Goal: Download file/media

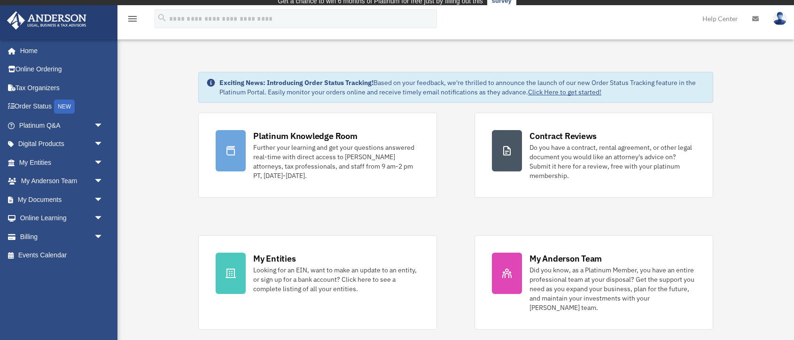
scroll to position [8, 0]
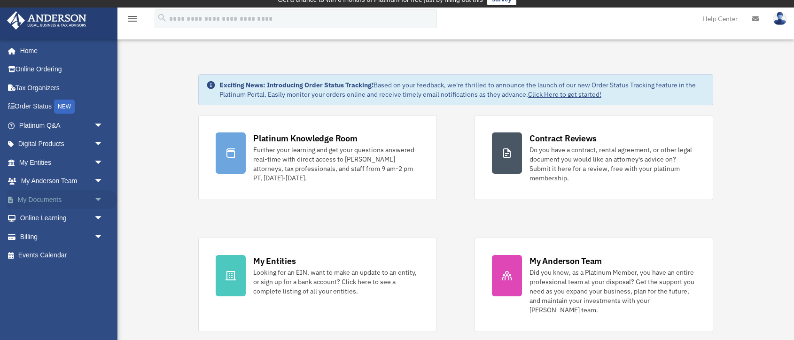
click at [99, 201] on span "arrow_drop_down" at bounding box center [103, 199] width 19 height 19
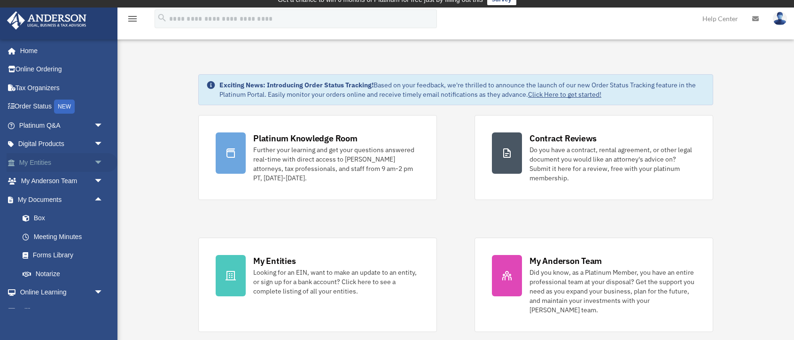
click at [94, 161] on span "arrow_drop_down" at bounding box center [103, 162] width 19 height 19
click at [53, 183] on link "Overview" at bounding box center [65, 181] width 104 height 19
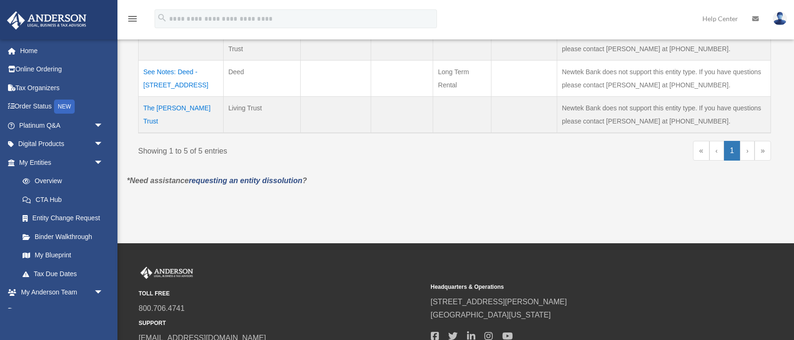
scroll to position [226, 0]
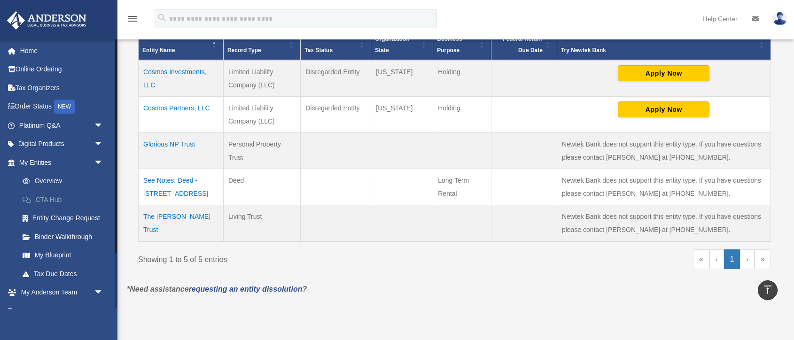
click at [39, 201] on link "CTA Hub" at bounding box center [65, 199] width 104 height 19
click at [55, 254] on link "My Blueprint" at bounding box center [65, 255] width 104 height 19
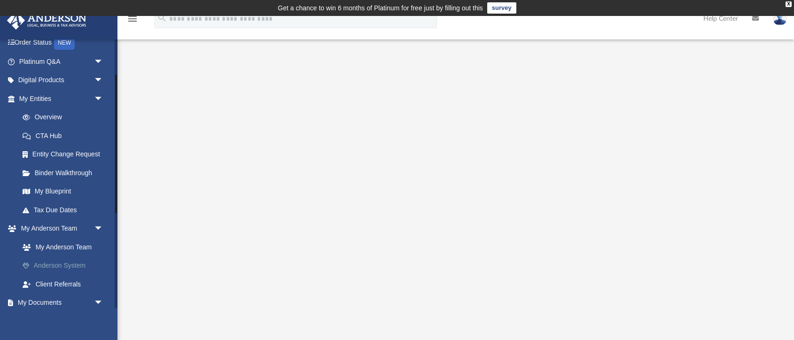
scroll to position [72, 0]
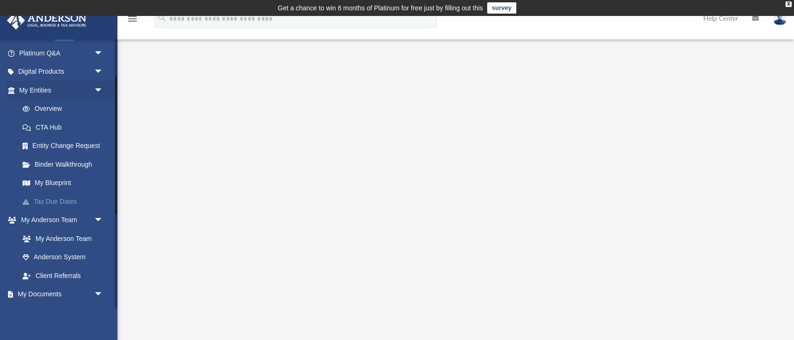
click at [55, 203] on link "Tax Due Dates" at bounding box center [65, 201] width 104 height 19
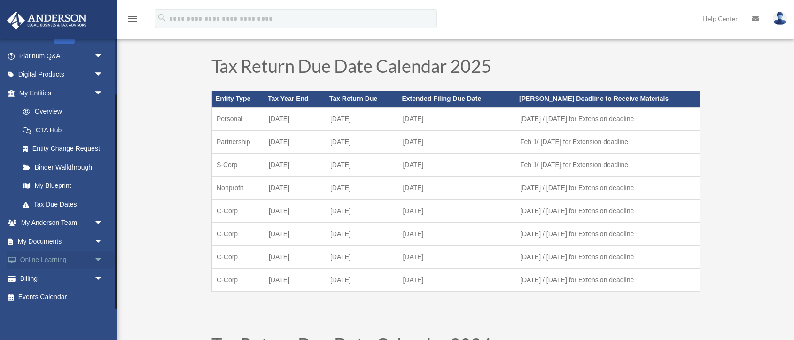
scroll to position [38, 0]
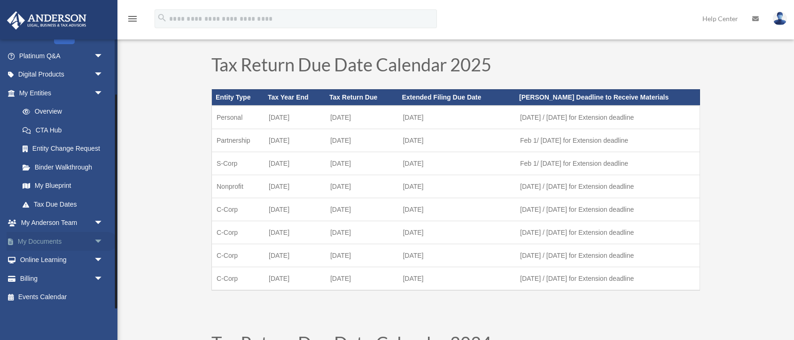
click at [97, 243] on span "arrow_drop_down" at bounding box center [103, 241] width 19 height 19
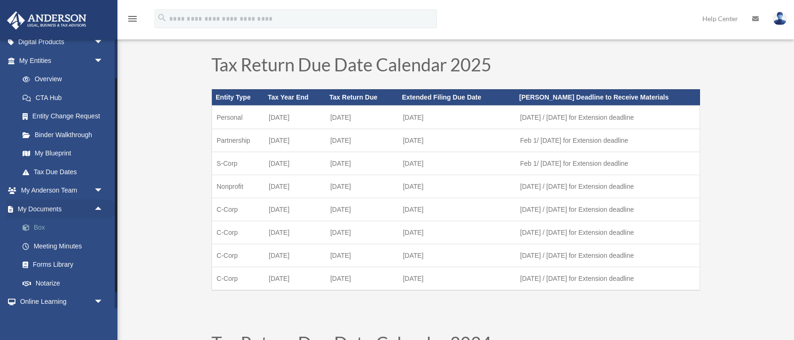
click at [41, 226] on link "Box" at bounding box center [65, 227] width 104 height 19
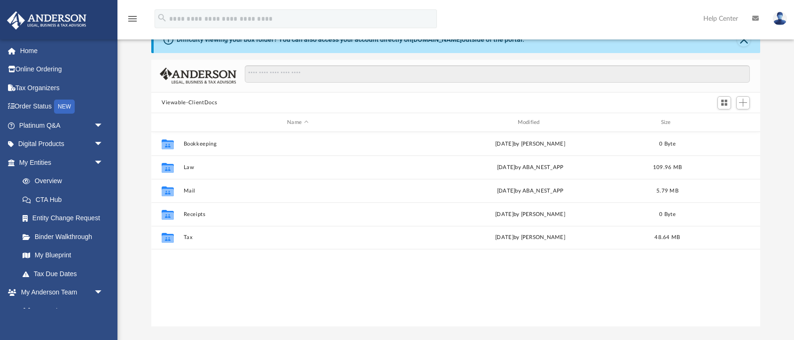
scroll to position [214, 609]
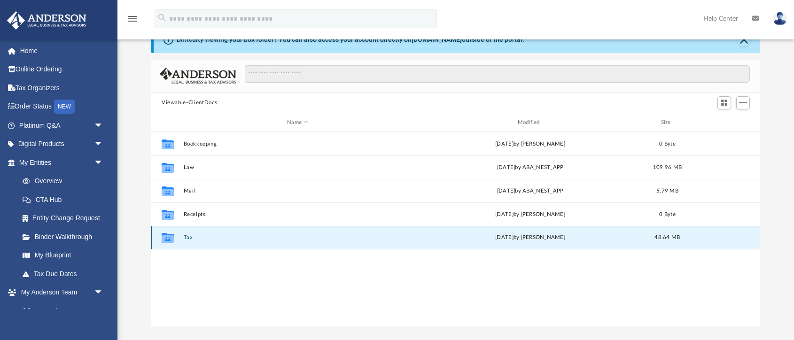
click at [190, 239] on button "Tax" at bounding box center [298, 238] width 228 height 6
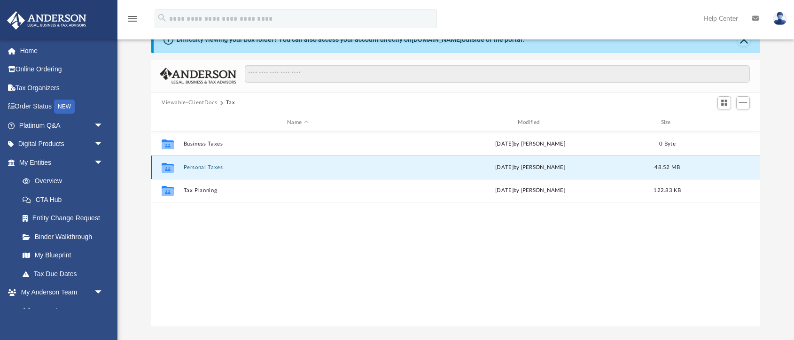
click at [215, 167] on button "Personal Taxes" at bounding box center [298, 167] width 228 height 6
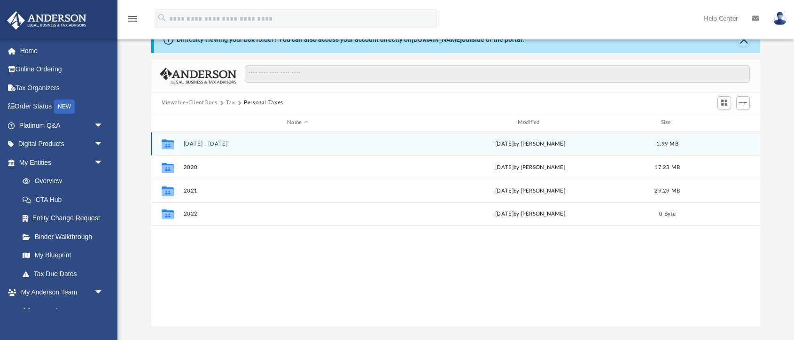
click at [203, 147] on button "2018 - 2019" at bounding box center [298, 144] width 228 height 6
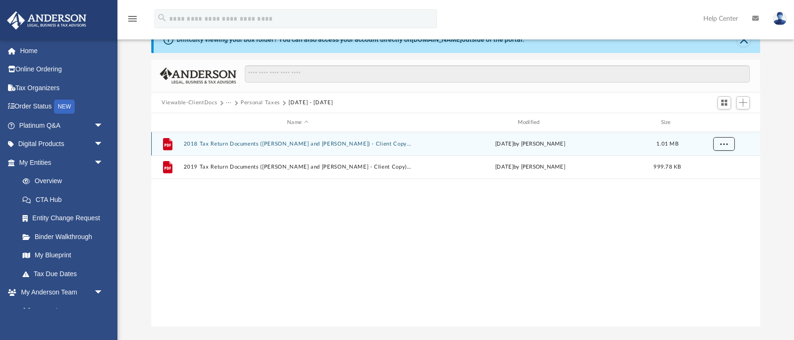
click at [717, 147] on button "More options" at bounding box center [724, 144] width 22 height 14
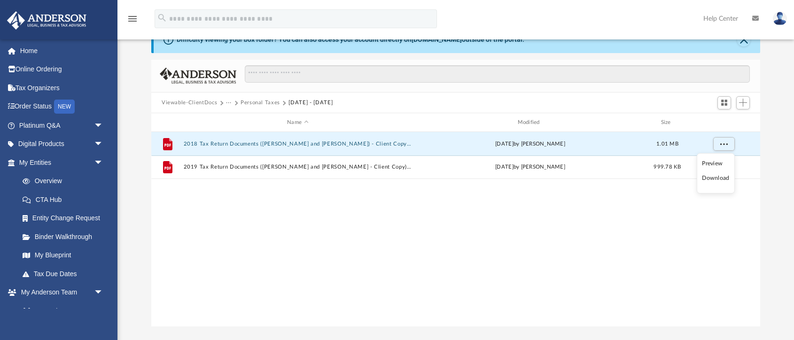
click at [717, 179] on li "Download" at bounding box center [715, 178] width 27 height 10
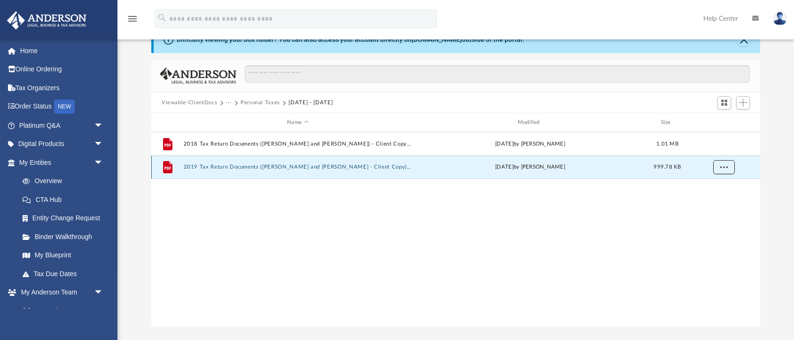
click at [725, 168] on span "More options" at bounding box center [724, 166] width 8 height 5
click at [723, 204] on li "Download" at bounding box center [715, 201] width 27 height 10
click at [264, 104] on button "Personal Taxes" at bounding box center [260, 103] width 39 height 8
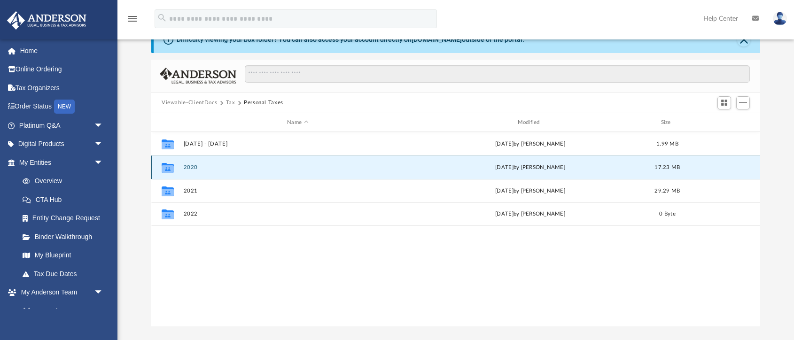
click at [195, 170] on button "2020" at bounding box center [298, 167] width 228 height 6
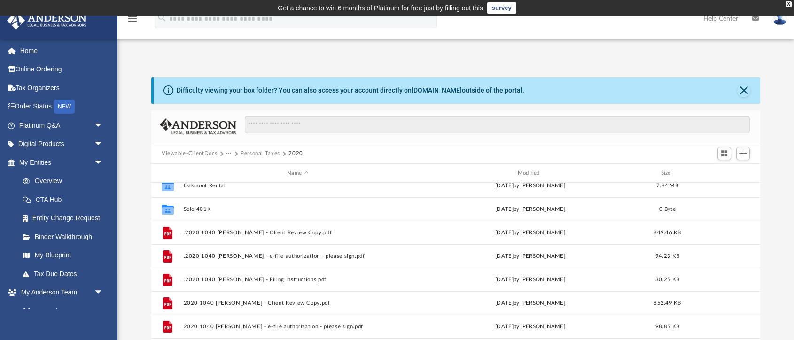
scroll to position [0, 0]
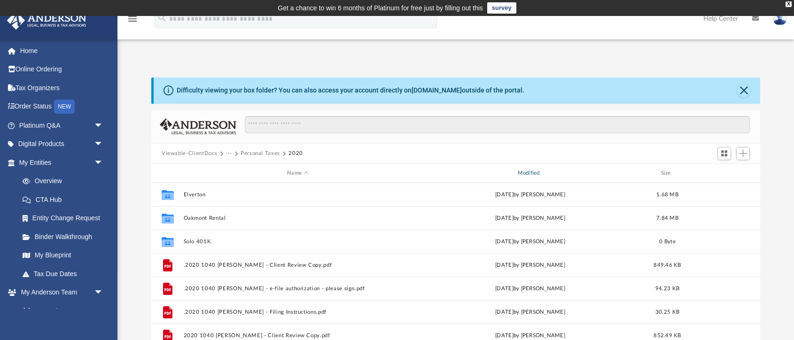
click at [528, 171] on div "Modified" at bounding box center [530, 173] width 229 height 8
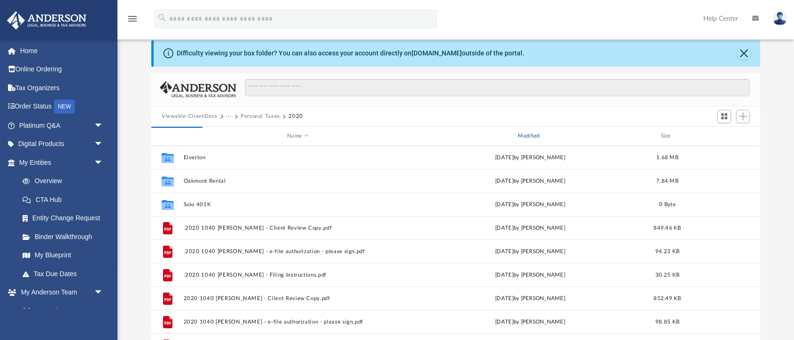
scroll to position [38, 0]
click at [532, 138] on div "Modified" at bounding box center [530, 135] width 229 height 8
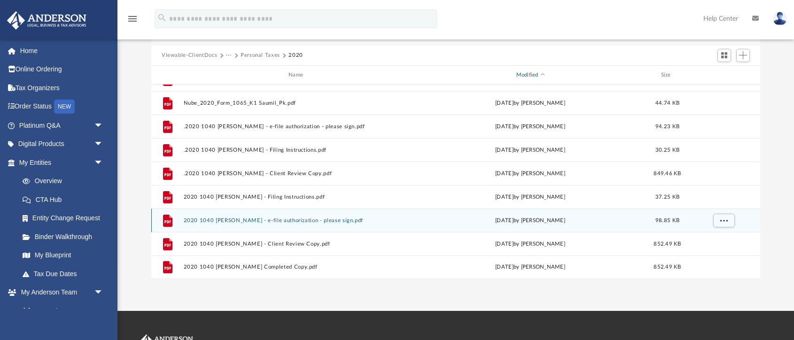
scroll to position [103, 0]
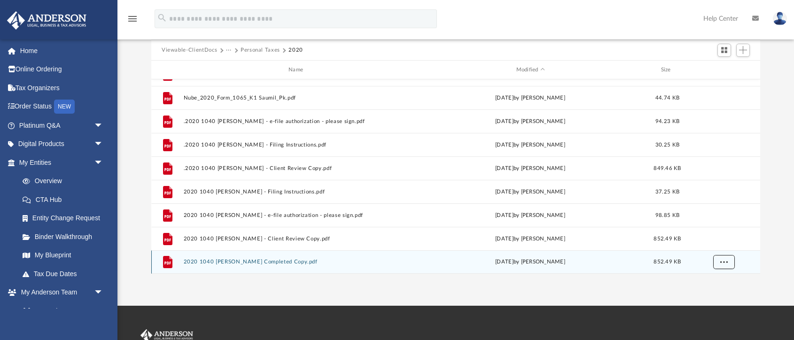
click at [723, 263] on span "More options" at bounding box center [724, 261] width 8 height 5
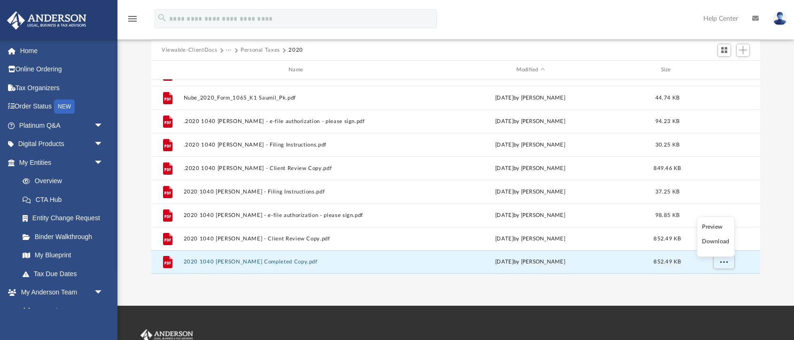
click at [720, 246] on li "Download" at bounding box center [715, 242] width 27 height 10
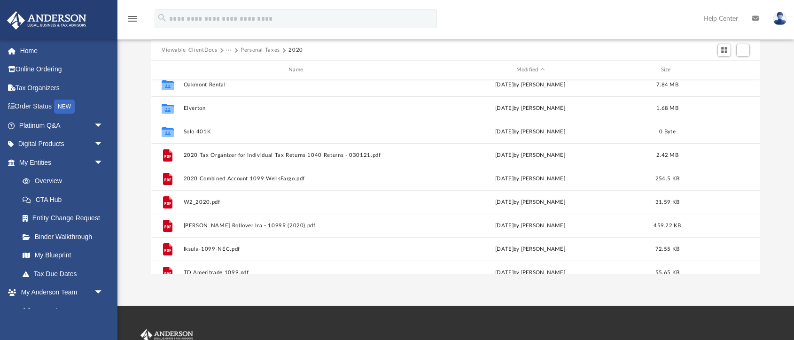
scroll to position [0, 0]
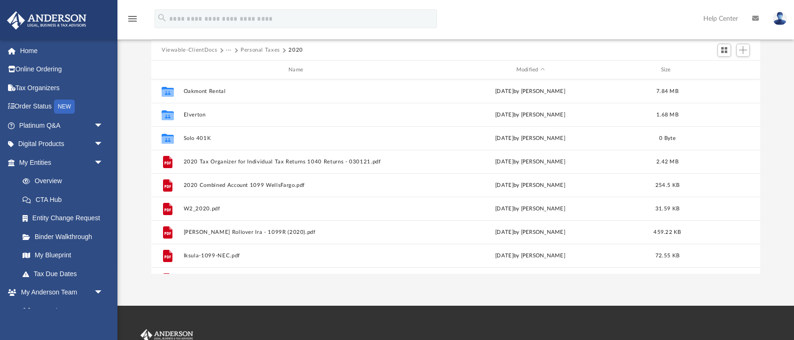
click at [257, 49] on button "Personal Taxes" at bounding box center [260, 50] width 39 height 8
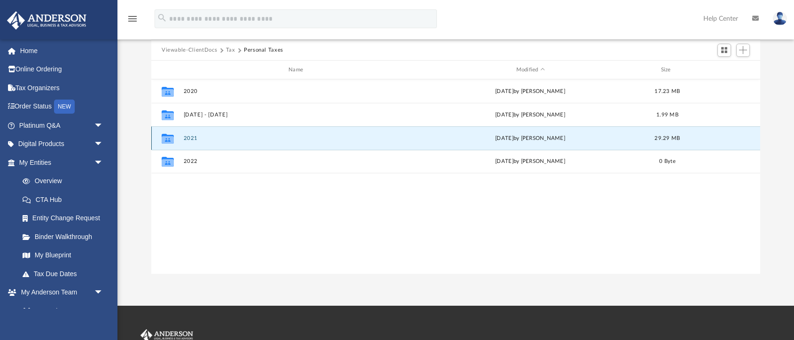
click at [185, 138] on button "2021" at bounding box center [298, 138] width 228 height 6
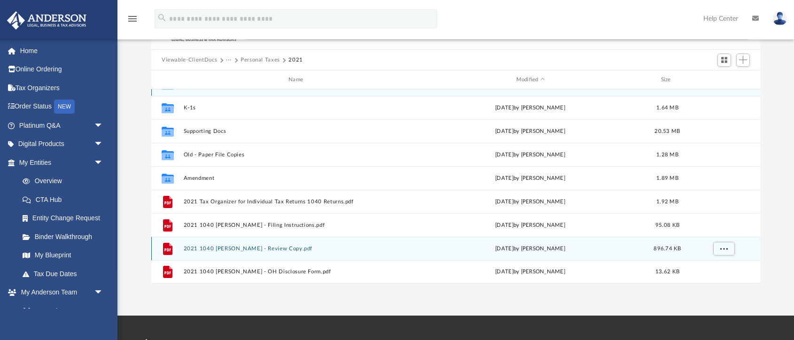
scroll to position [95, 0]
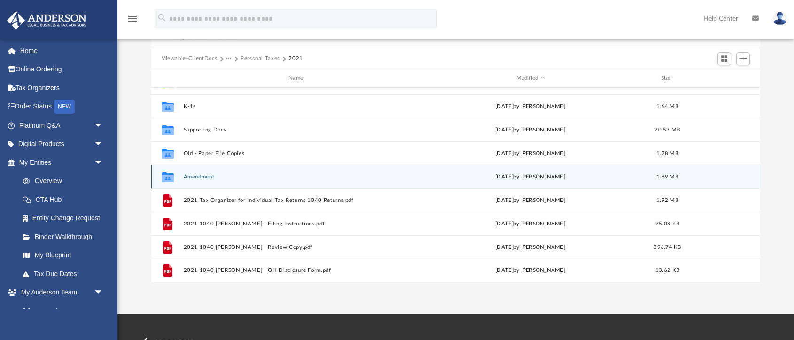
click at [200, 176] on button "Amendment" at bounding box center [298, 177] width 228 height 6
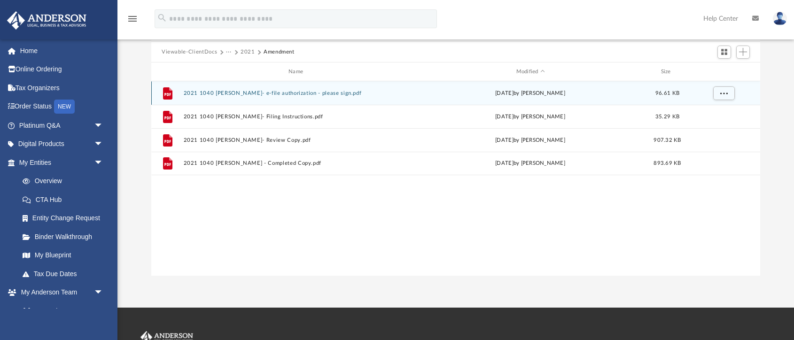
scroll to position [102, 0]
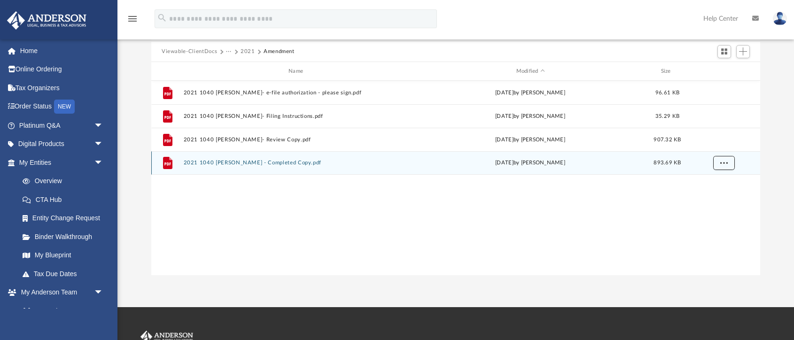
click at [727, 164] on span "More options" at bounding box center [724, 162] width 8 height 5
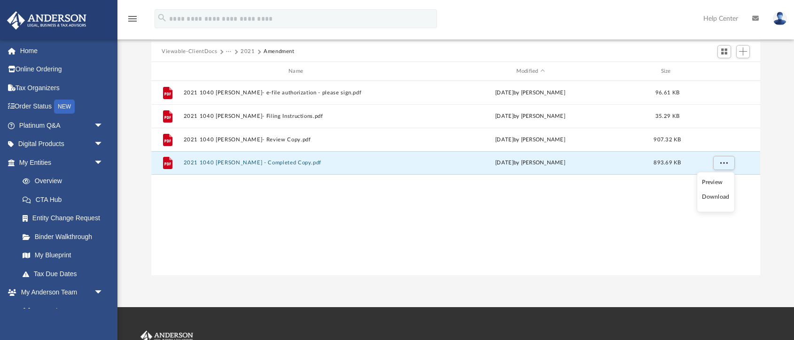
click at [718, 195] on li "Download" at bounding box center [715, 197] width 27 height 10
click at [249, 52] on button "2021" at bounding box center [248, 51] width 15 height 8
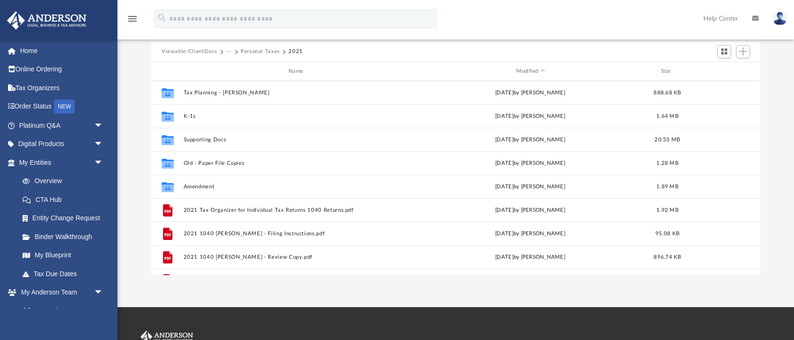
click at [254, 52] on button "Personal Taxes" at bounding box center [260, 51] width 39 height 8
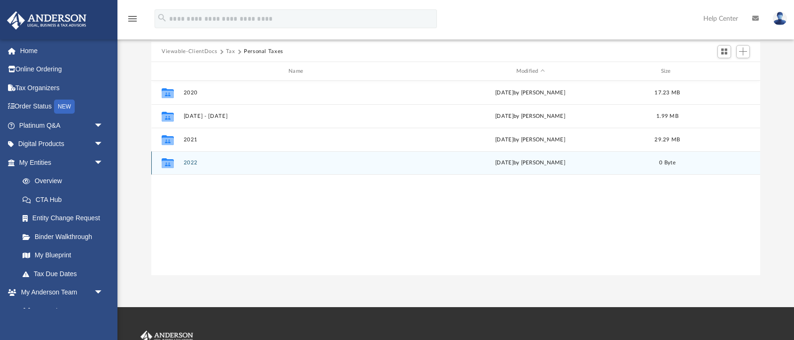
click at [189, 164] on button "2022" at bounding box center [298, 163] width 228 height 6
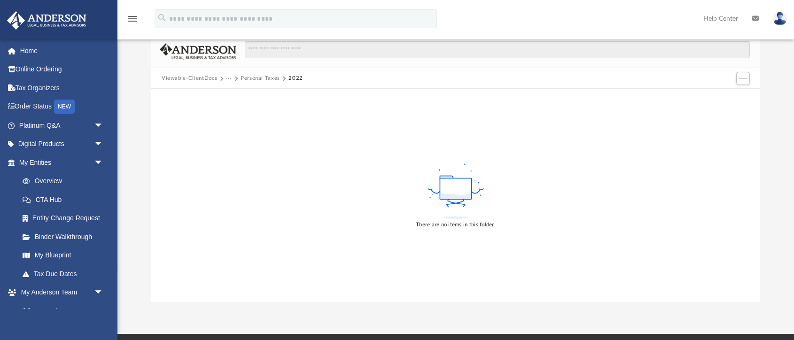
scroll to position [80, 0]
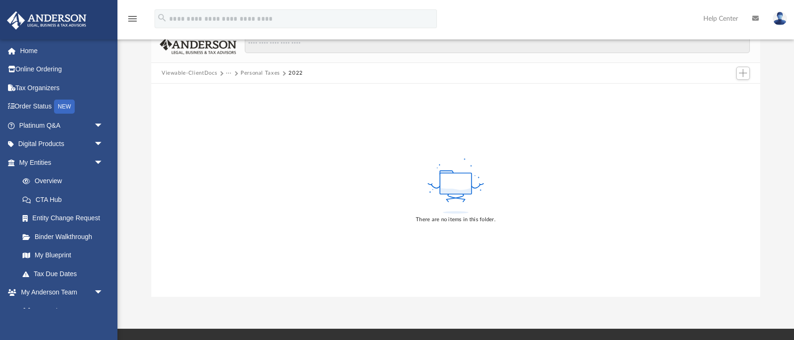
click at [252, 71] on button "Personal Taxes" at bounding box center [260, 73] width 39 height 8
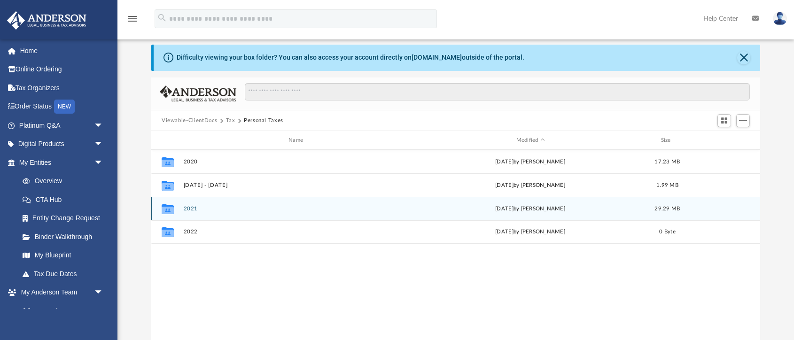
scroll to position [31, 0]
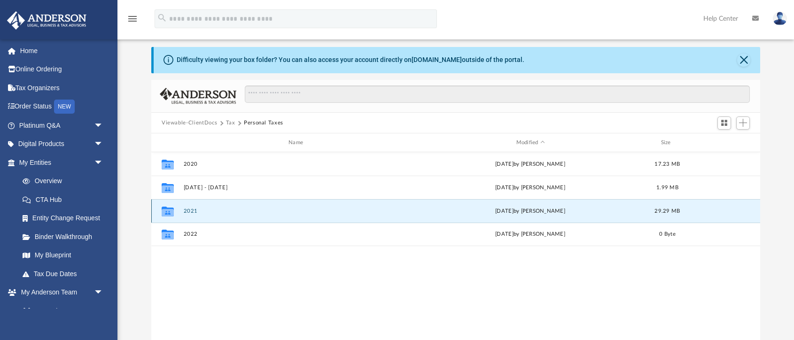
click at [193, 211] on button "2021" at bounding box center [298, 211] width 228 height 6
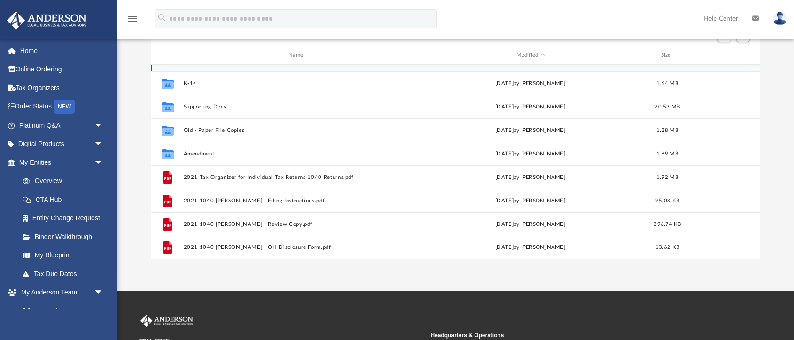
scroll to position [113, 0]
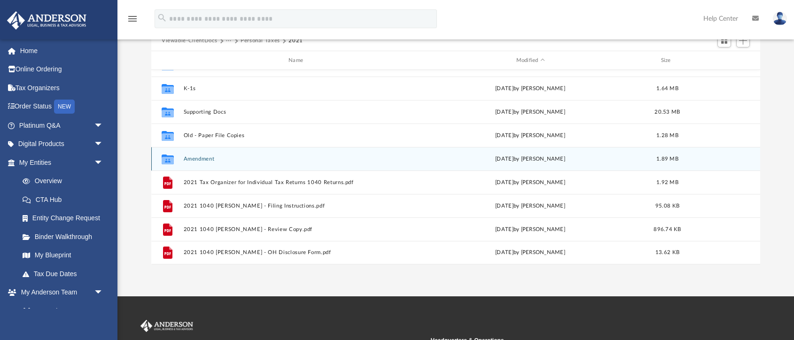
click at [199, 160] on button "Amendment" at bounding box center [298, 159] width 228 height 6
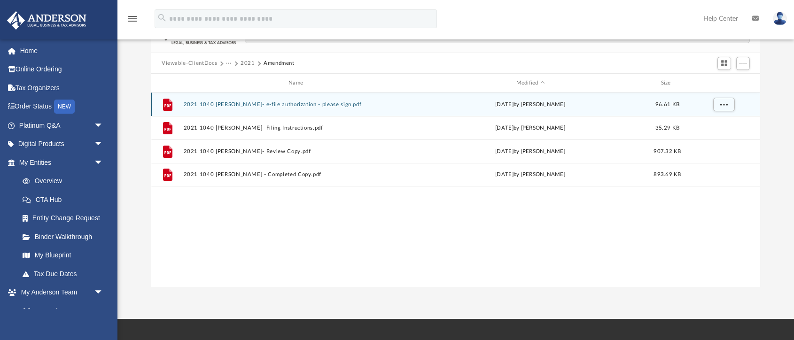
scroll to position [87, 0]
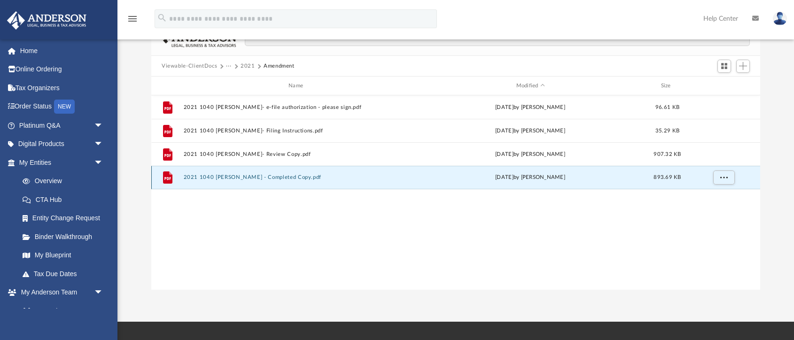
click at [273, 175] on button "2021 1040 Chheda, Saumil - Completed Copy.pdf" at bounding box center [298, 178] width 228 height 6
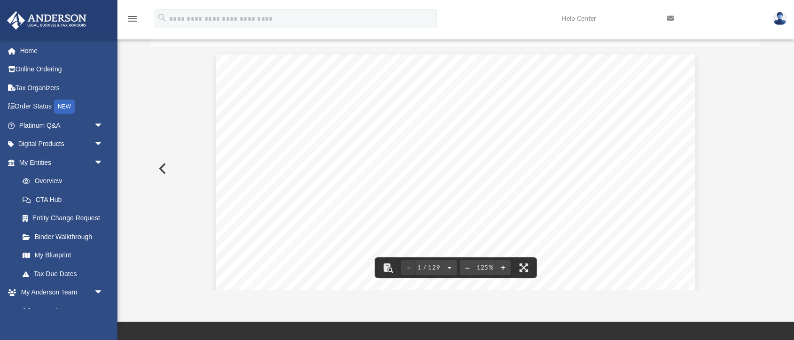
scroll to position [0, 0]
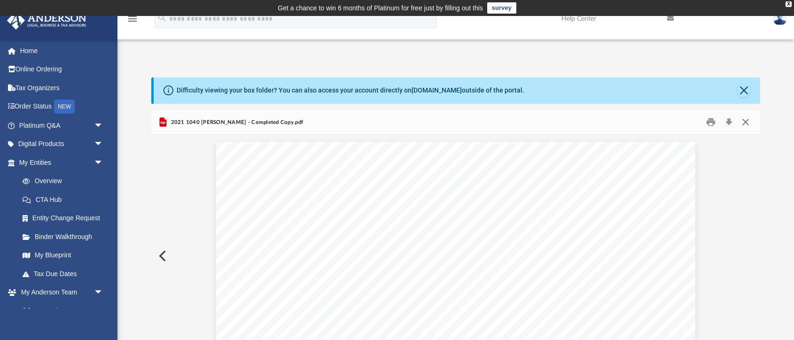
click at [749, 123] on button "Close" at bounding box center [745, 122] width 17 height 15
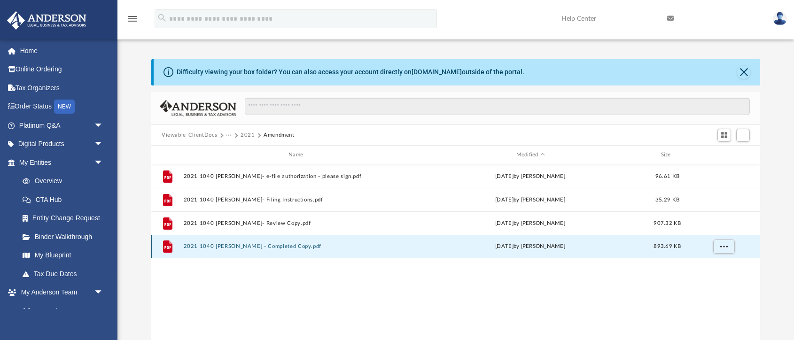
scroll to position [19, 0]
drag, startPoint x: 541, startPoint y: 247, endPoint x: 573, endPoint y: 248, distance: 32.5
click at [573, 248] on div "Wed Mar 29 2023 by Tiffany Smyth" at bounding box center [530, 246] width 228 height 8
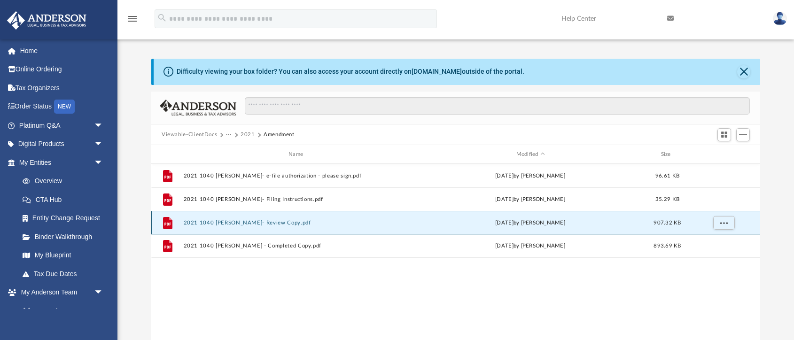
click at [266, 221] on button "2021 1040 Chheda, Saumil- Review Copy.pdf" at bounding box center [298, 223] width 228 height 6
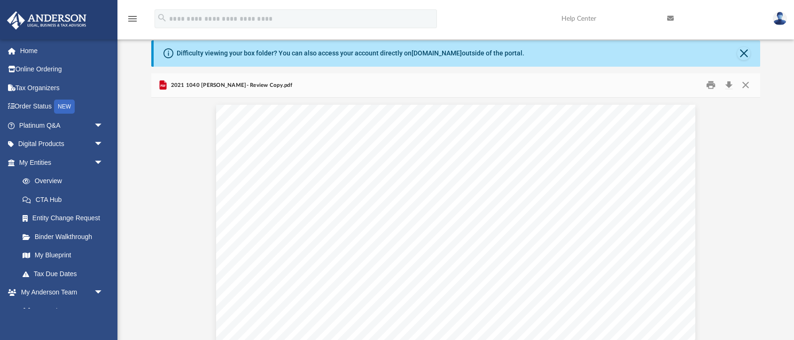
scroll to position [0, 0]
